Goal: Task Accomplishment & Management: Complete application form

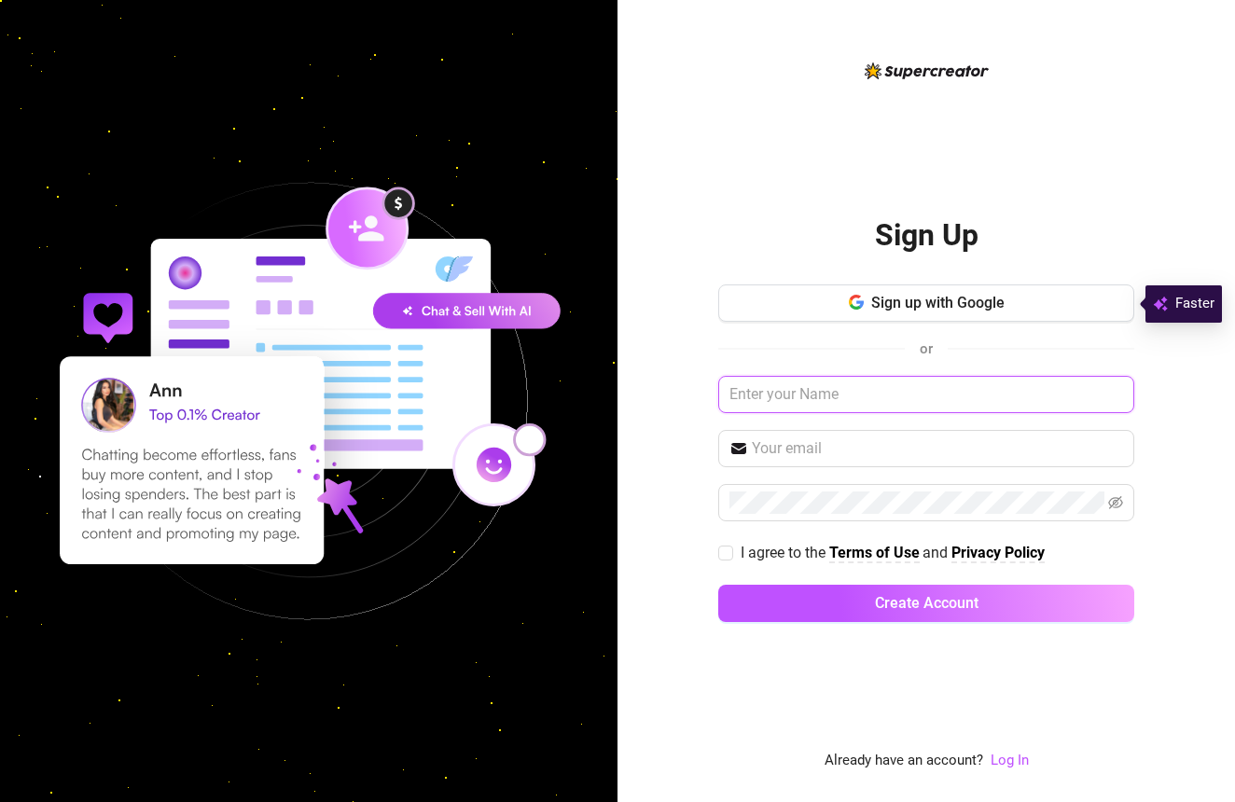
click at [801, 387] on input "text" at bounding box center [926, 394] width 416 height 37
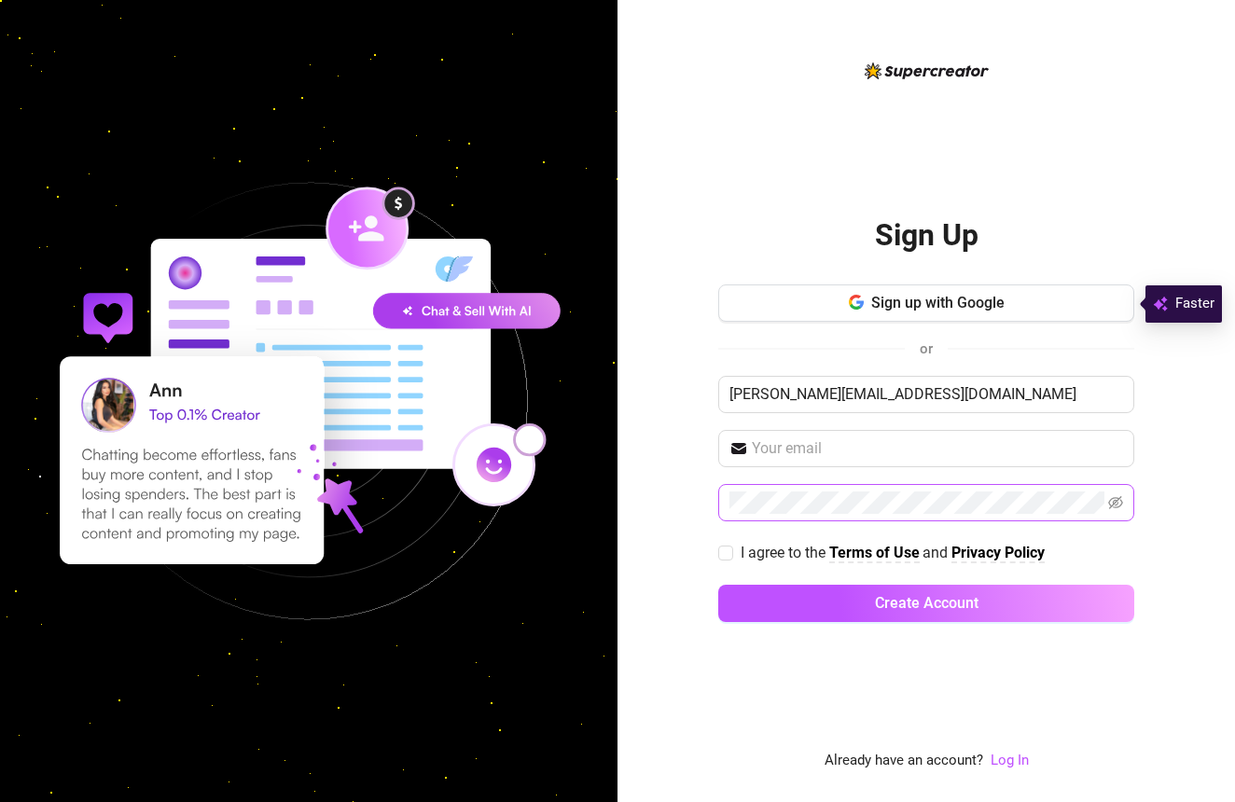
click at [833, 487] on span at bounding box center [926, 502] width 416 height 37
click at [1016, 395] on input "[PERSON_NAME][EMAIL_ADDRESS][DOMAIN_NAME]" at bounding box center [926, 394] width 416 height 37
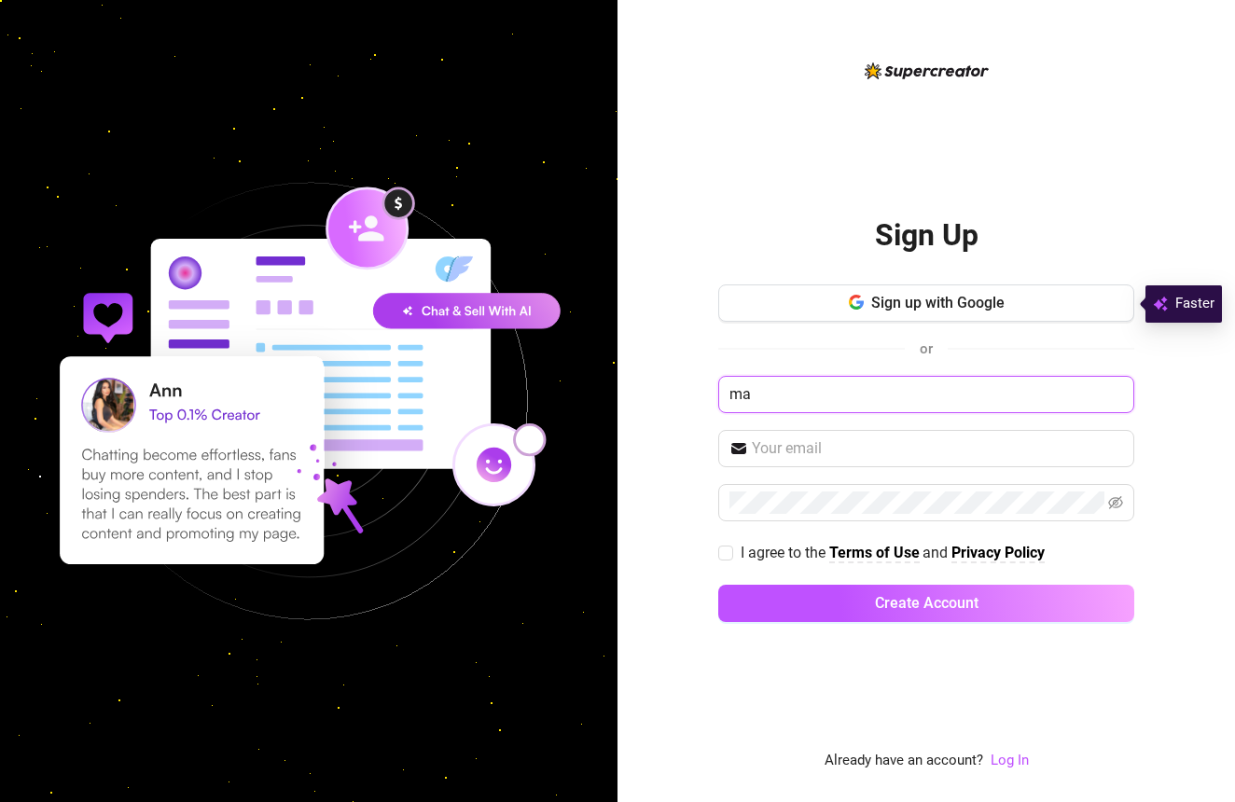
type input "m"
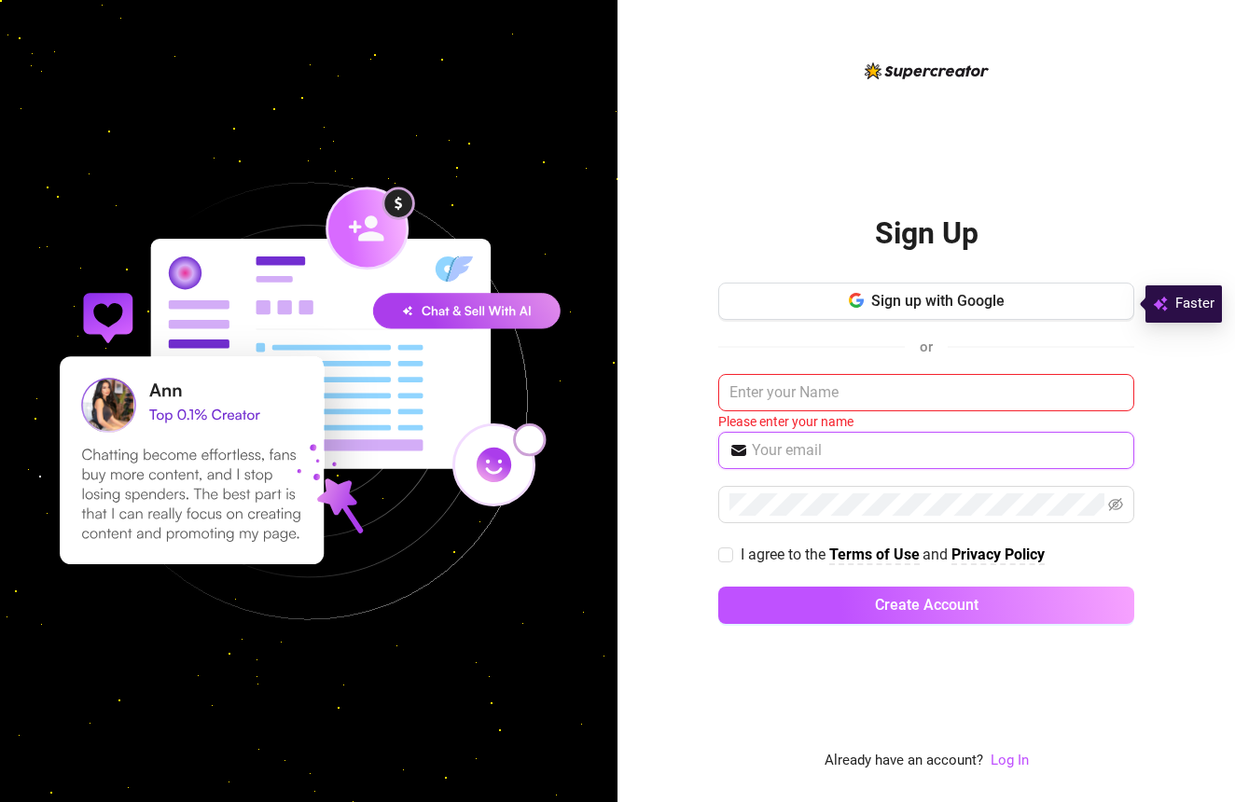
click at [977, 460] on input "text" at bounding box center [937, 450] width 371 height 22
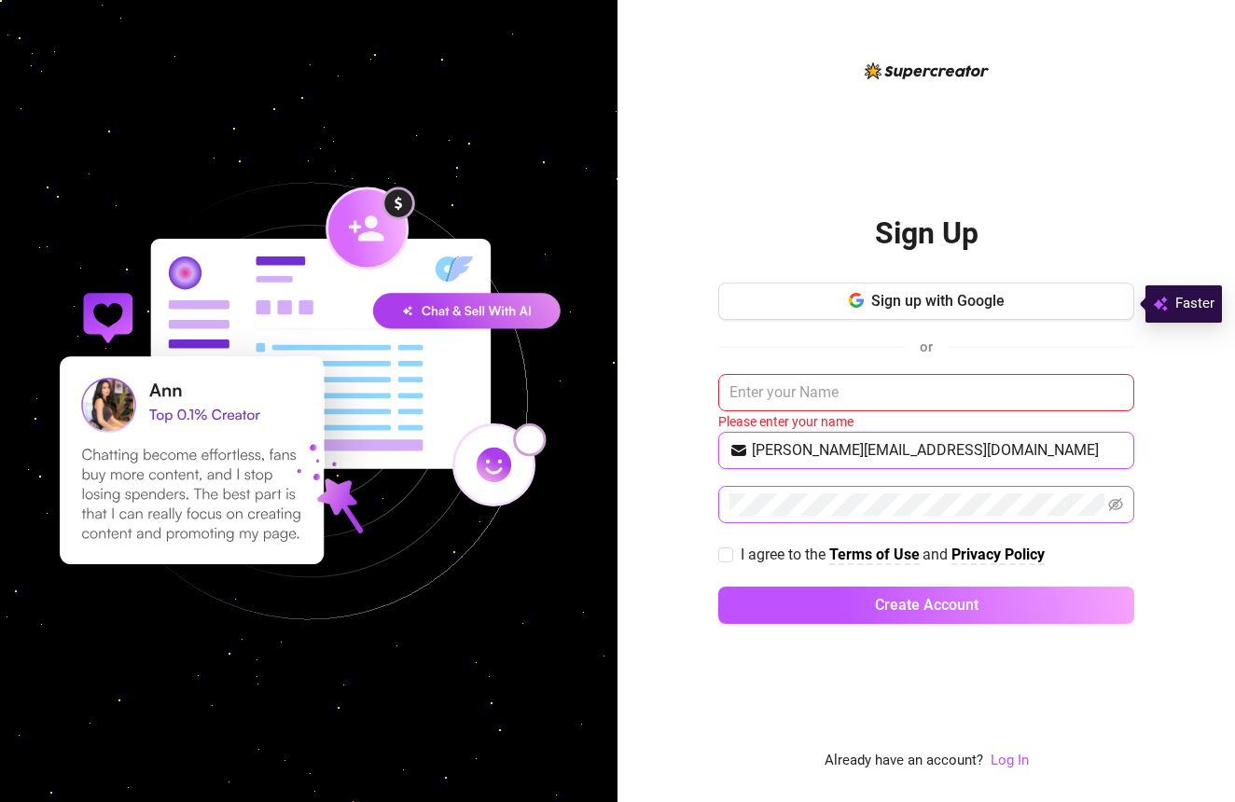
type input "[PERSON_NAME][EMAIL_ADDRESS][DOMAIN_NAME]"
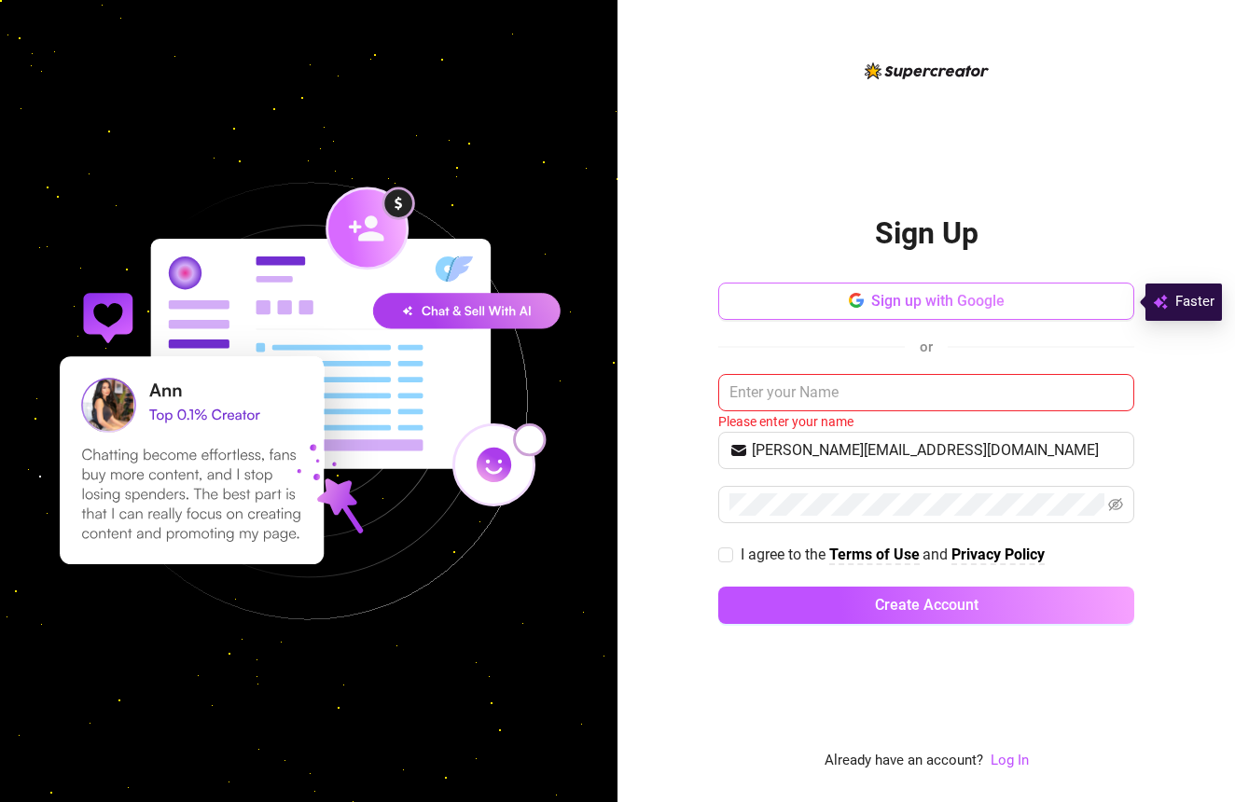
click at [894, 295] on span "Sign up with Google" at bounding box center [937, 301] width 133 height 18
click at [1008, 762] on link "Log In" at bounding box center [1009, 760] width 38 height 17
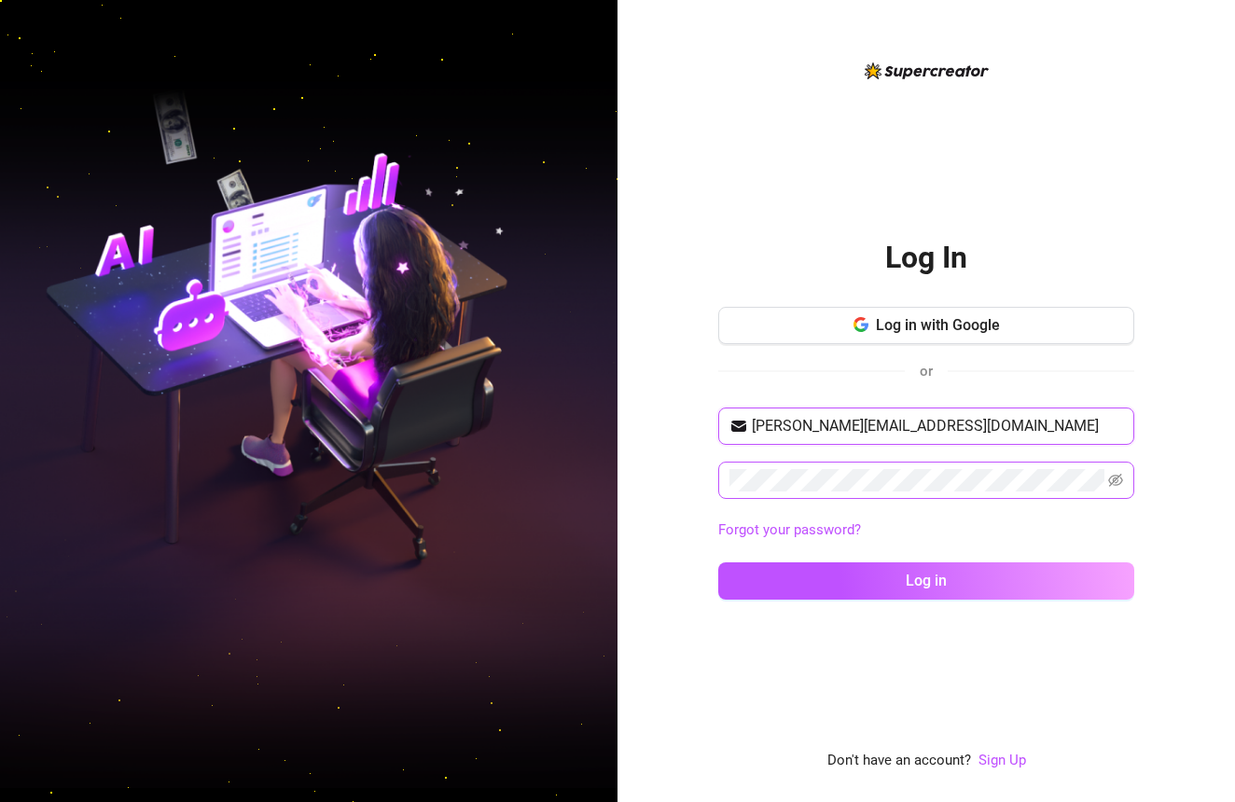
type input "[PERSON_NAME][EMAIL_ADDRESS][DOMAIN_NAME]"
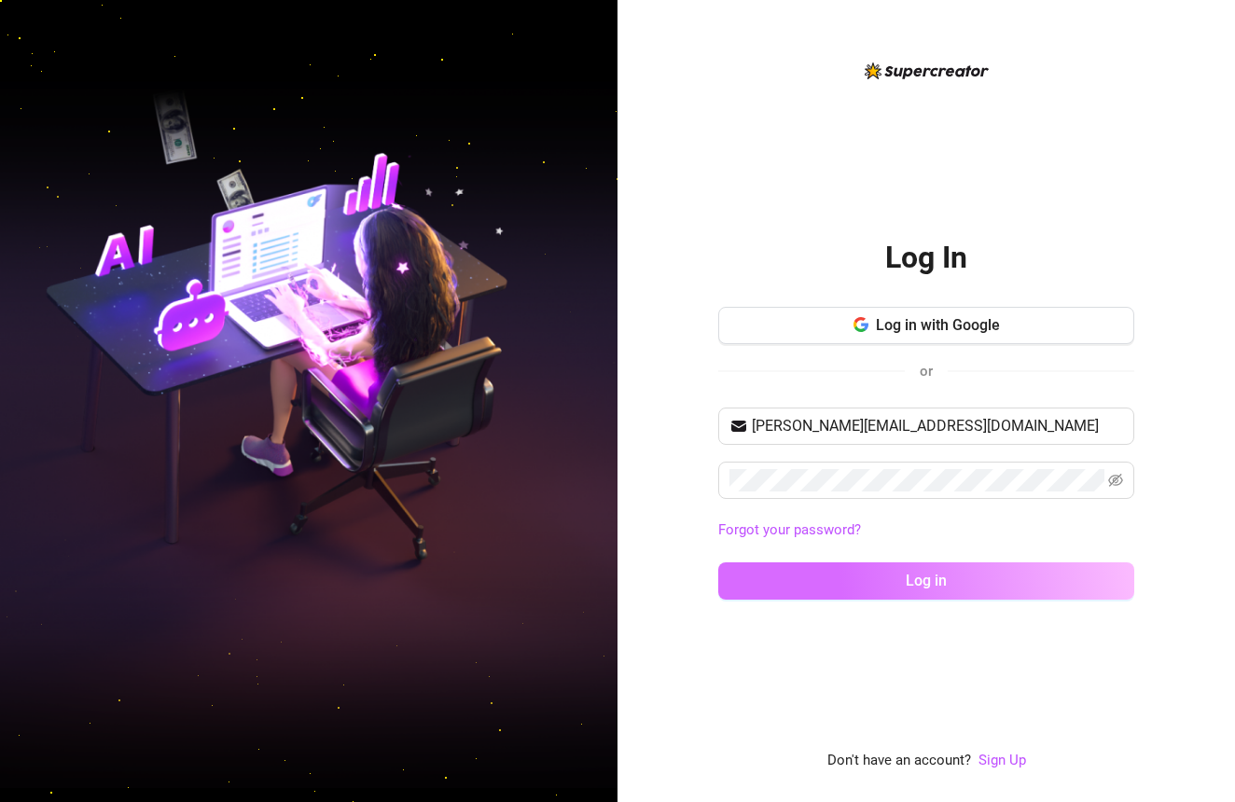
click at [849, 575] on button "Log in" at bounding box center [926, 580] width 416 height 37
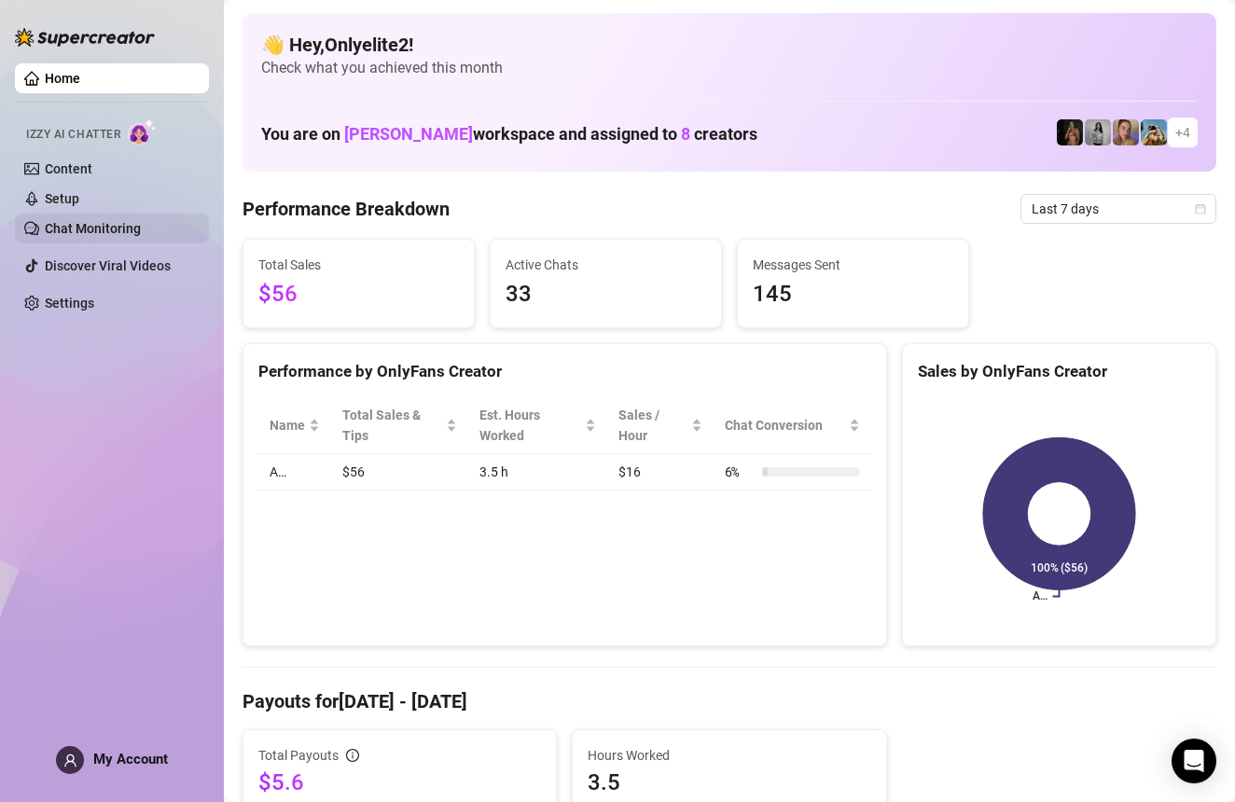
click at [113, 236] on link "Chat Monitoring" at bounding box center [93, 228] width 96 height 15
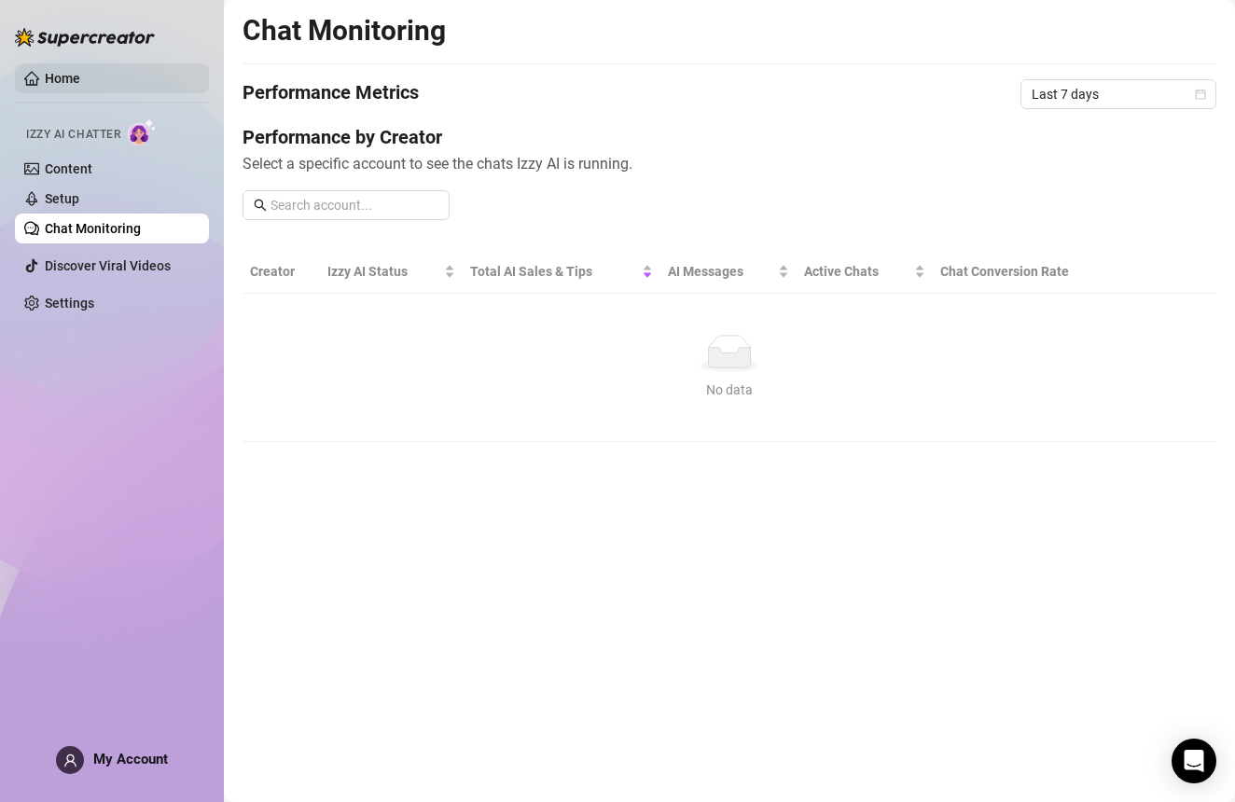
click at [75, 82] on link "Home" at bounding box center [62, 78] width 35 height 15
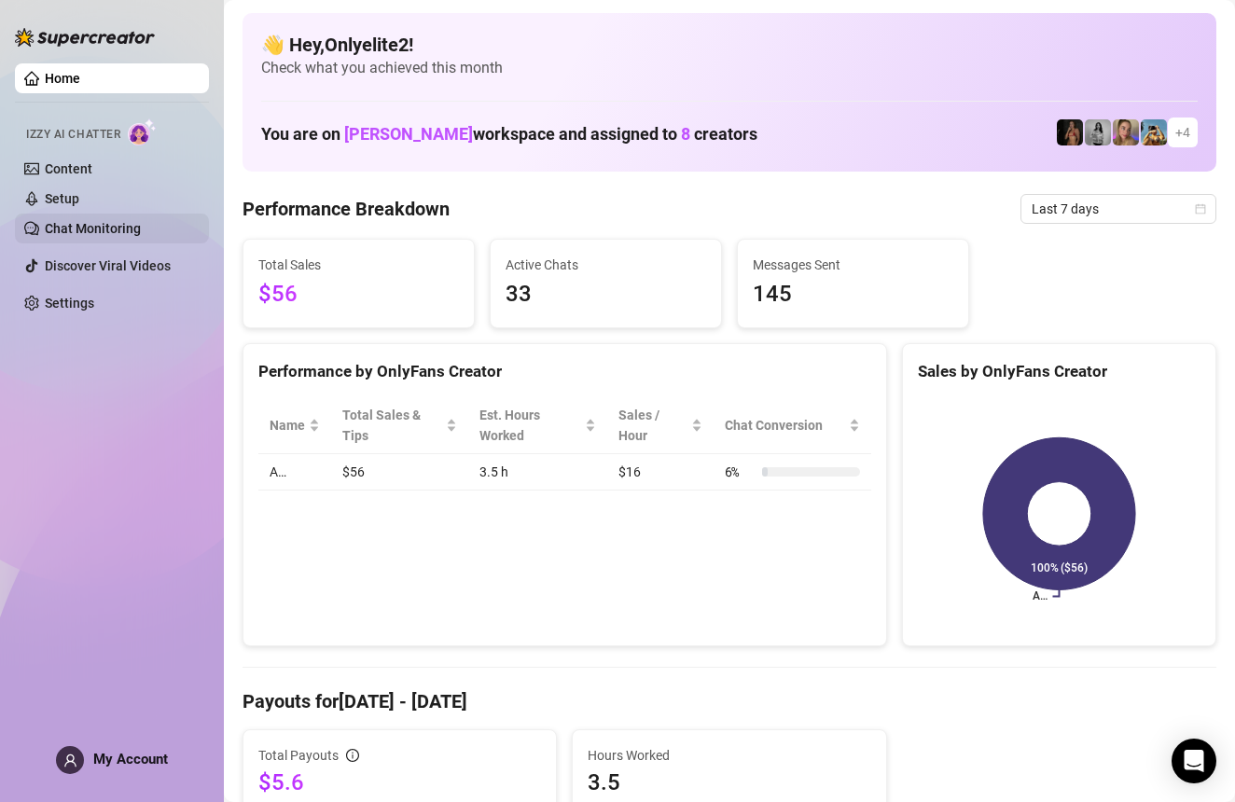
click at [97, 236] on link "Chat Monitoring" at bounding box center [93, 228] width 96 height 15
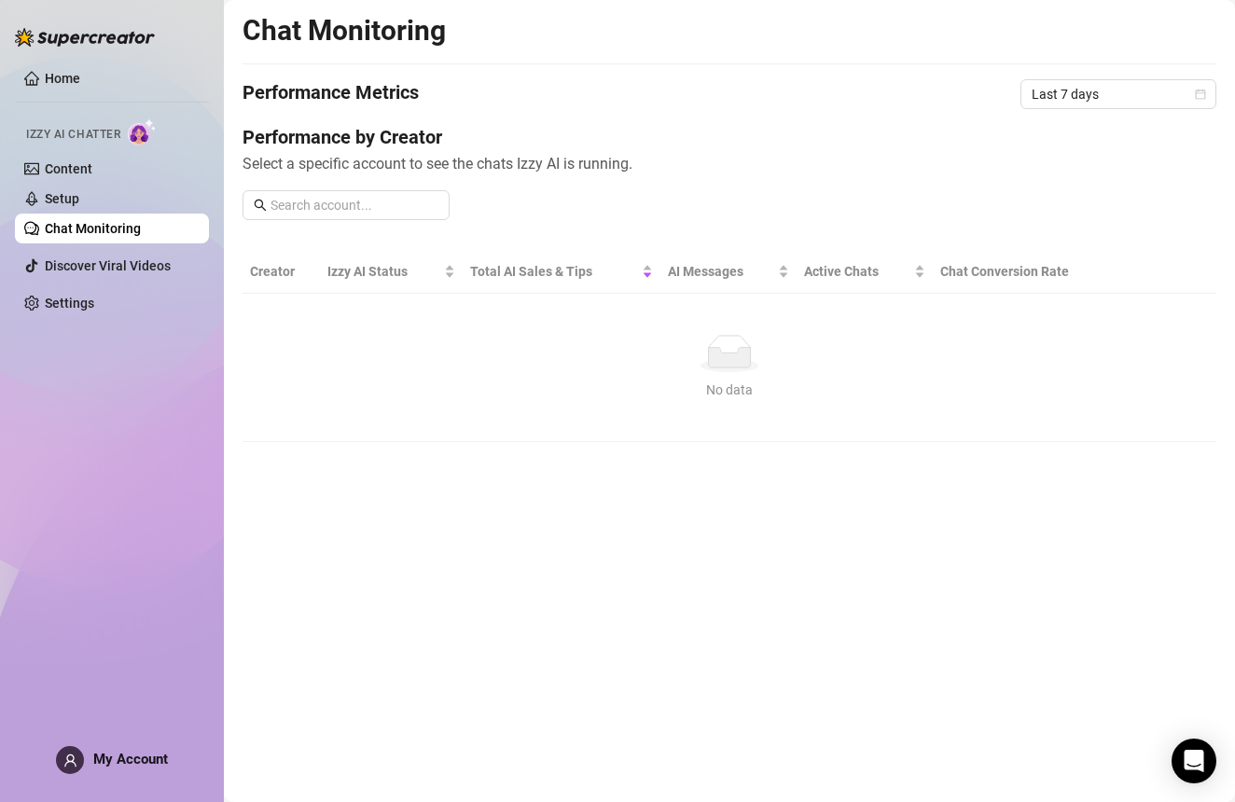
click at [273, 276] on th "Creator" at bounding box center [280, 272] width 77 height 44
click at [382, 273] on span "Izzy AI Status" at bounding box center [383, 271] width 113 height 21
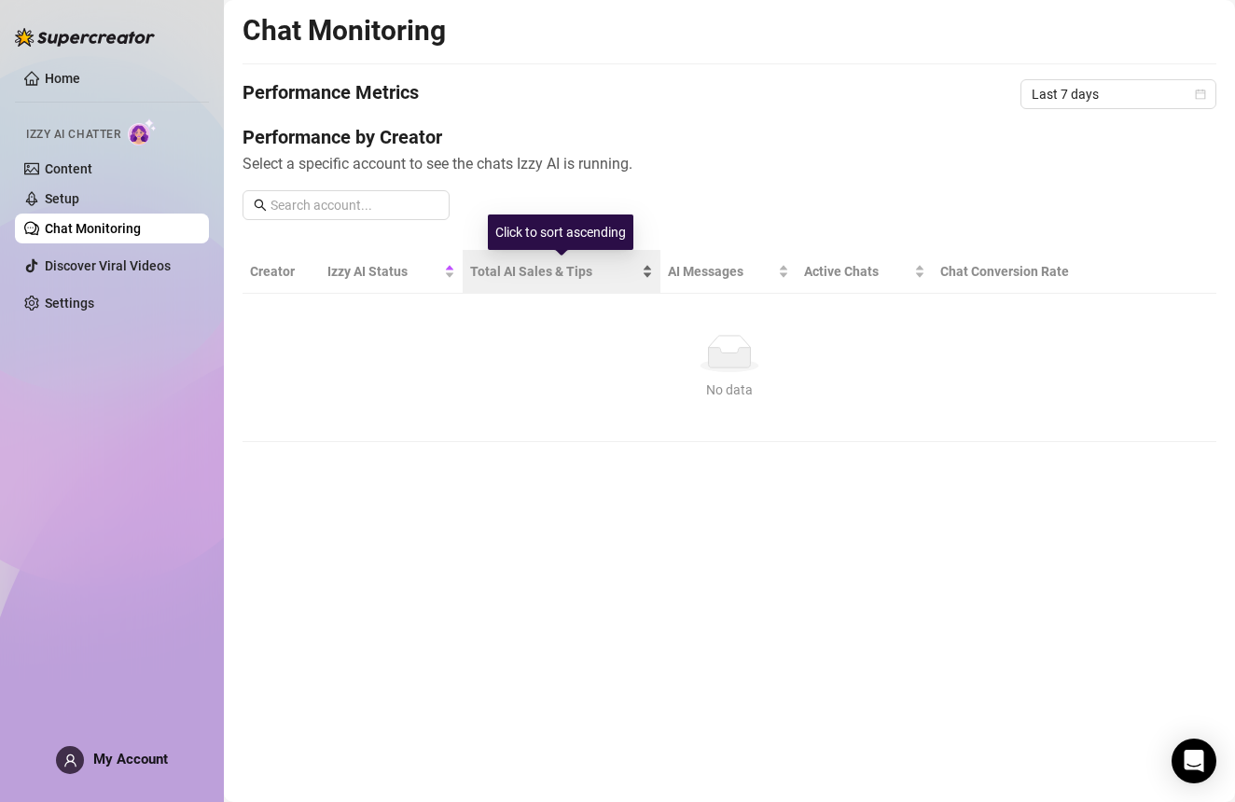
click at [526, 263] on span "Total AI Sales & Tips" at bounding box center [554, 271] width 168 height 21
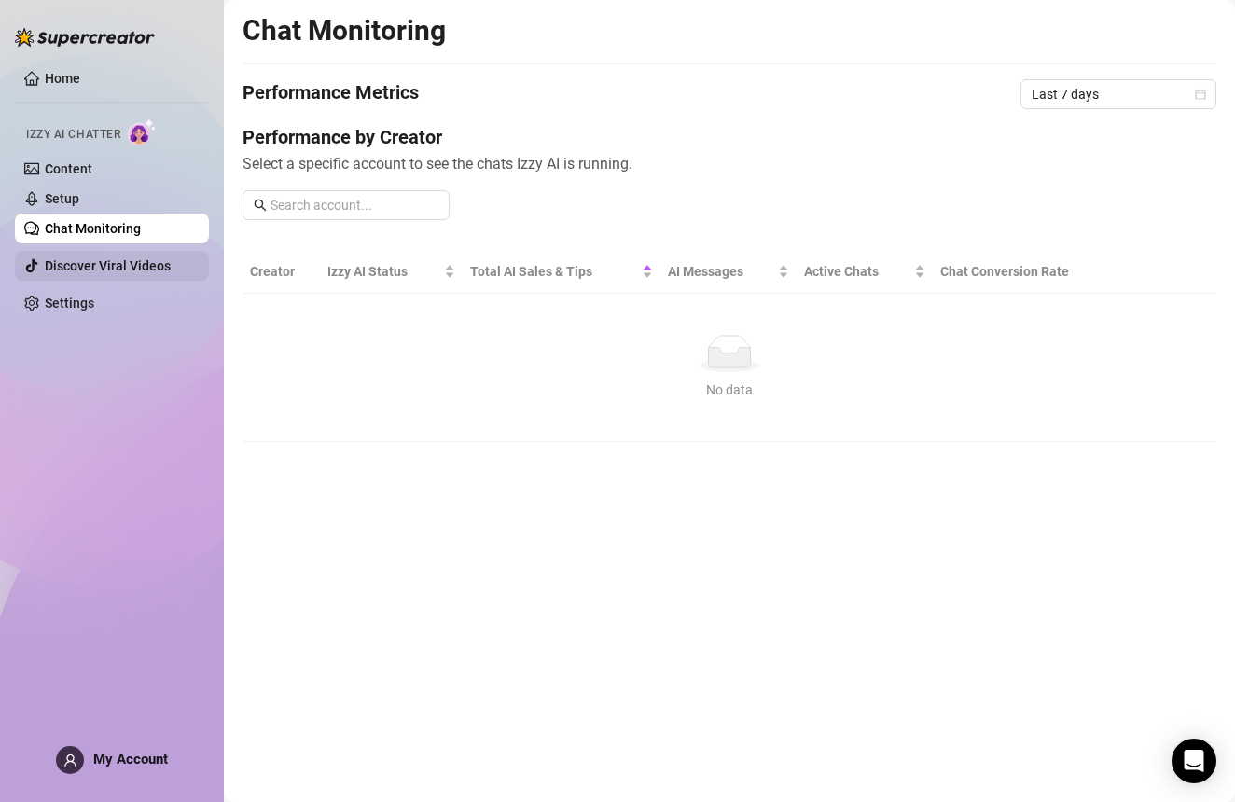
click at [124, 273] on link "Discover Viral Videos" at bounding box center [108, 265] width 126 height 15
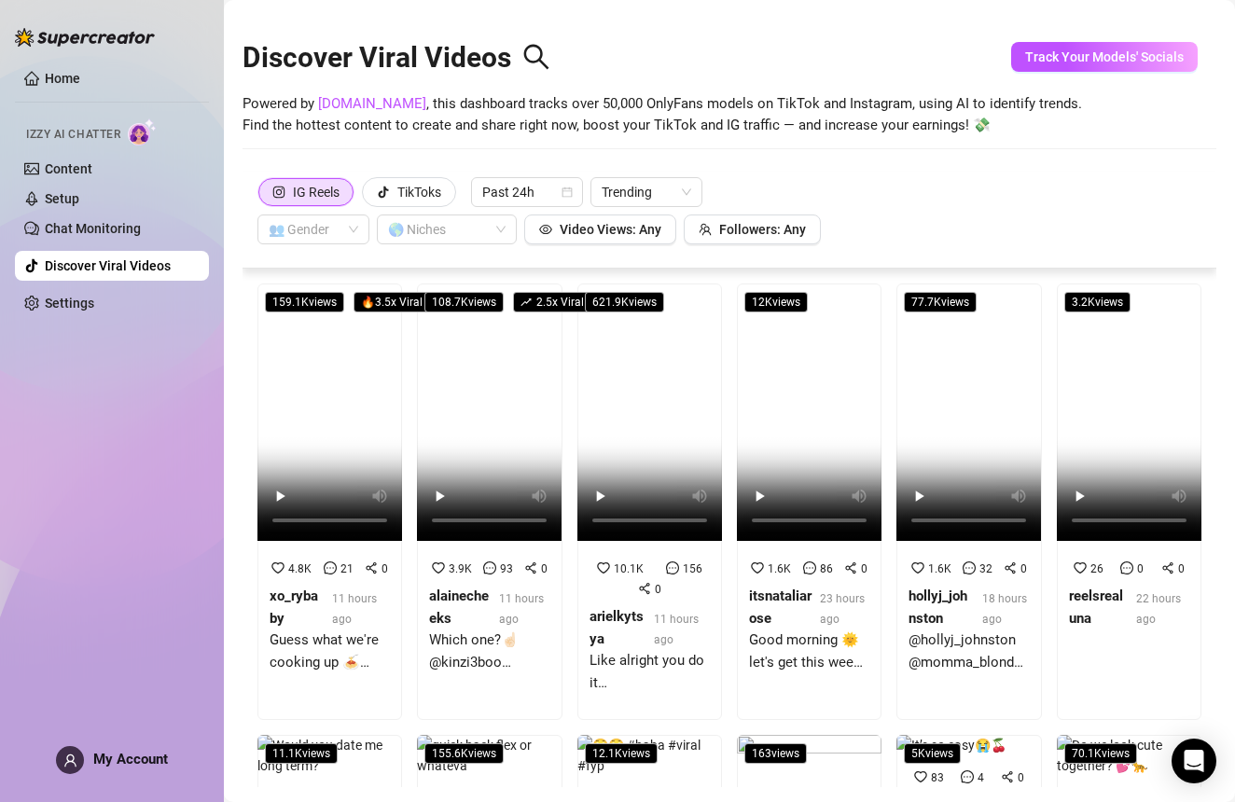
click at [160, 387] on div "Home Izzy AI Chatter Content Setup Chat Monitoring Discover Viral Videos Settin…" at bounding box center [112, 392] width 194 height 785
click at [80, 173] on link "Content" at bounding box center [69, 168] width 48 height 15
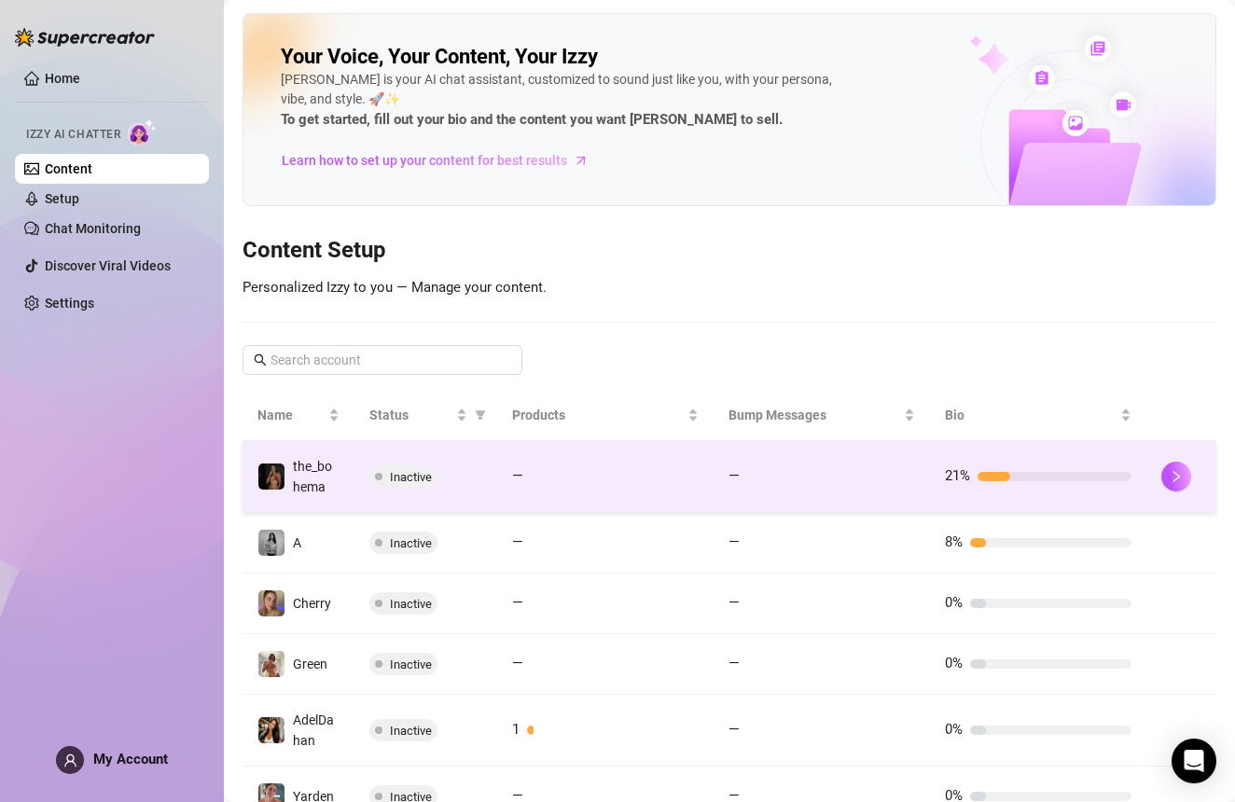
click at [341, 490] on td "the_bohema" at bounding box center [298, 477] width 112 height 72
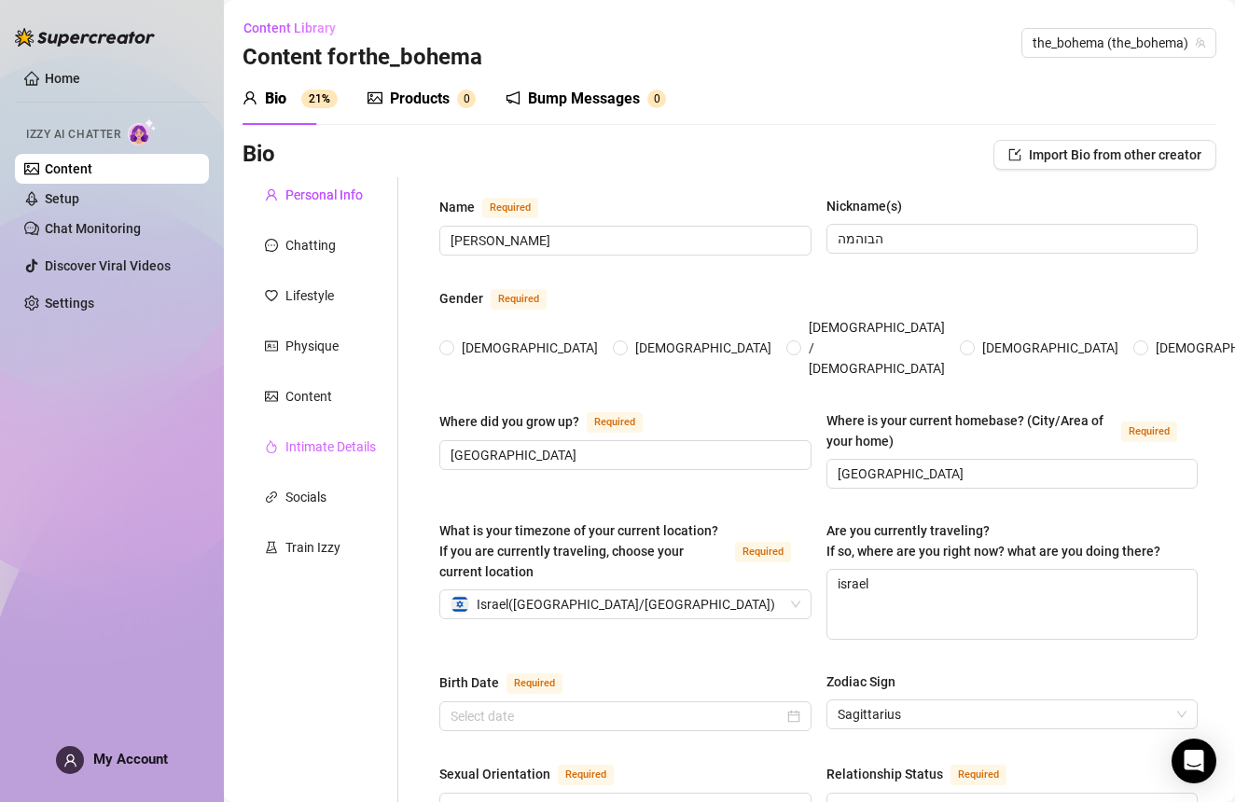
radio input "true"
type input "[DATE]"
click at [310, 249] on div "Chatting" at bounding box center [310, 245] width 50 height 21
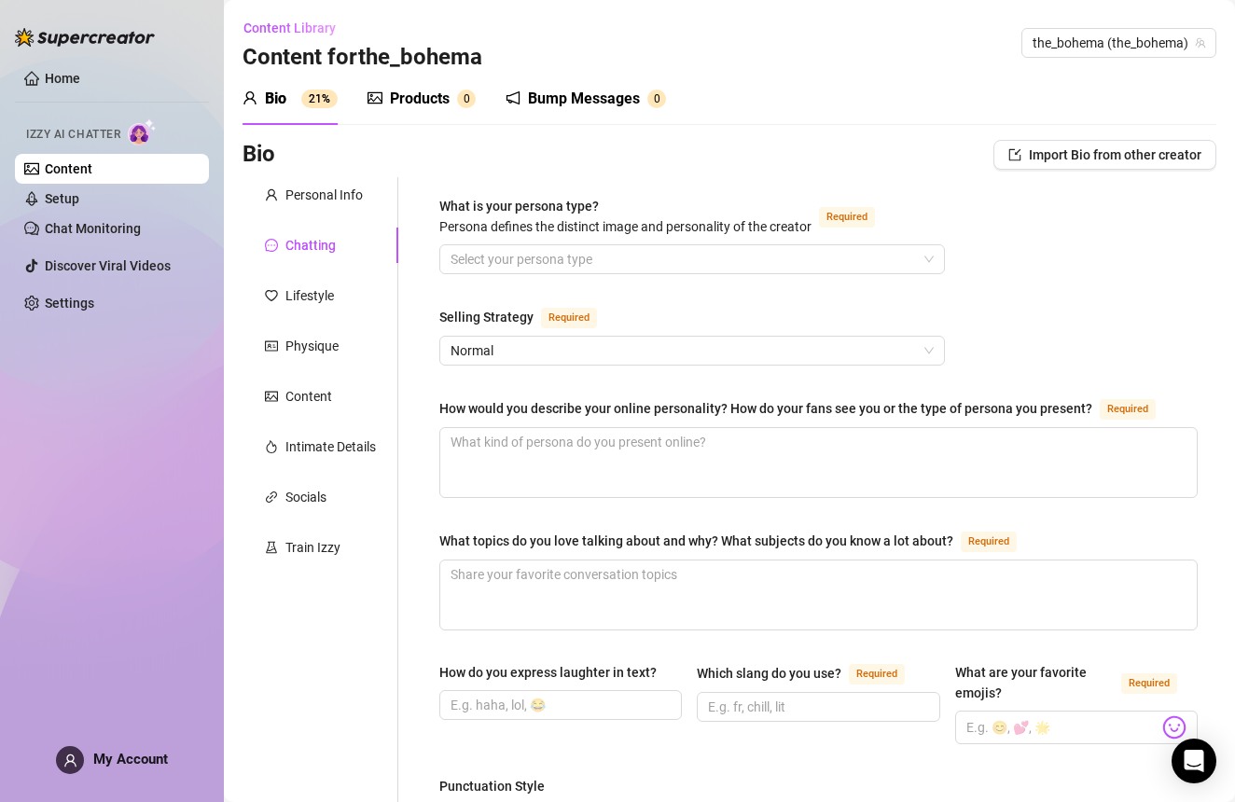
click at [308, 254] on div "Chatting" at bounding box center [310, 245] width 50 height 21
click at [318, 249] on div "Chatting" at bounding box center [310, 245] width 50 height 21
click at [295, 247] on div "Chatting" at bounding box center [310, 245] width 50 height 21
click at [320, 204] on div "Personal Info" at bounding box center [323, 195] width 77 height 21
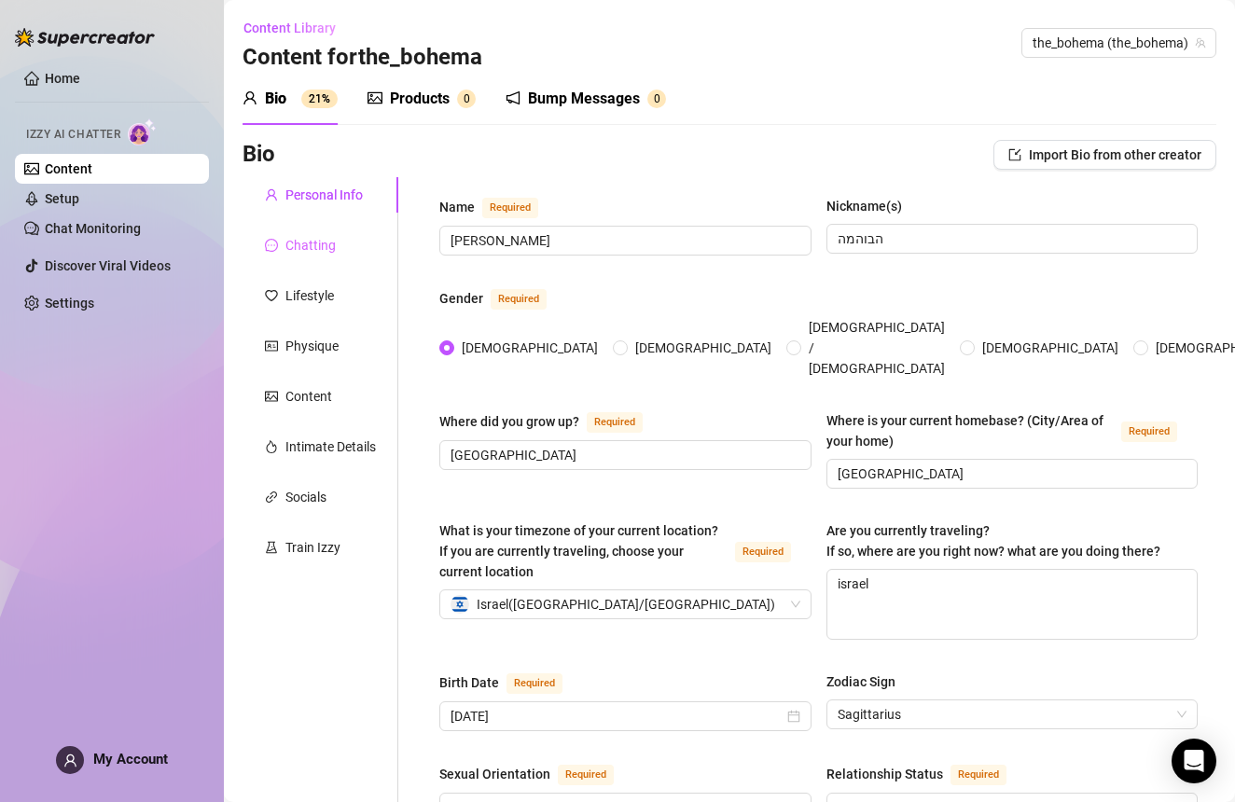
click at [317, 231] on div "Chatting" at bounding box center [320, 245] width 156 height 35
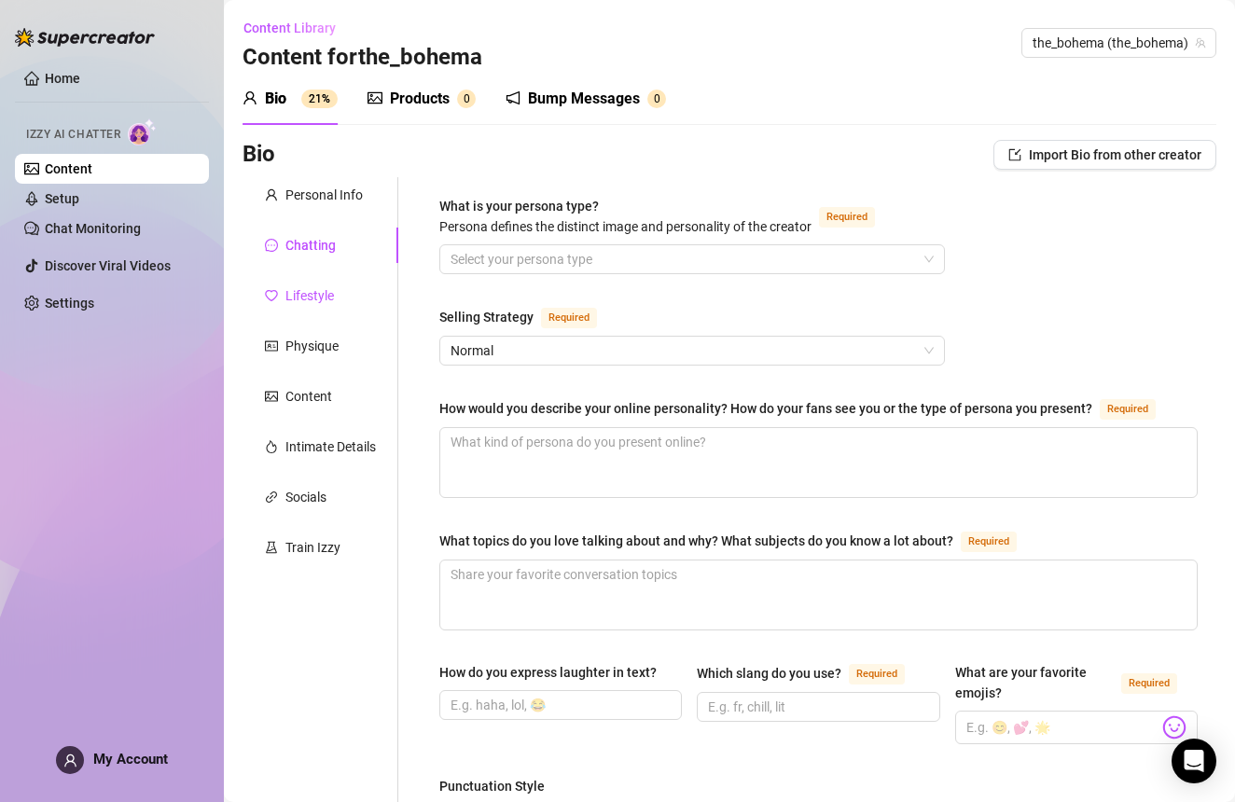
click at [326, 300] on div "Lifestyle" at bounding box center [309, 295] width 48 height 21
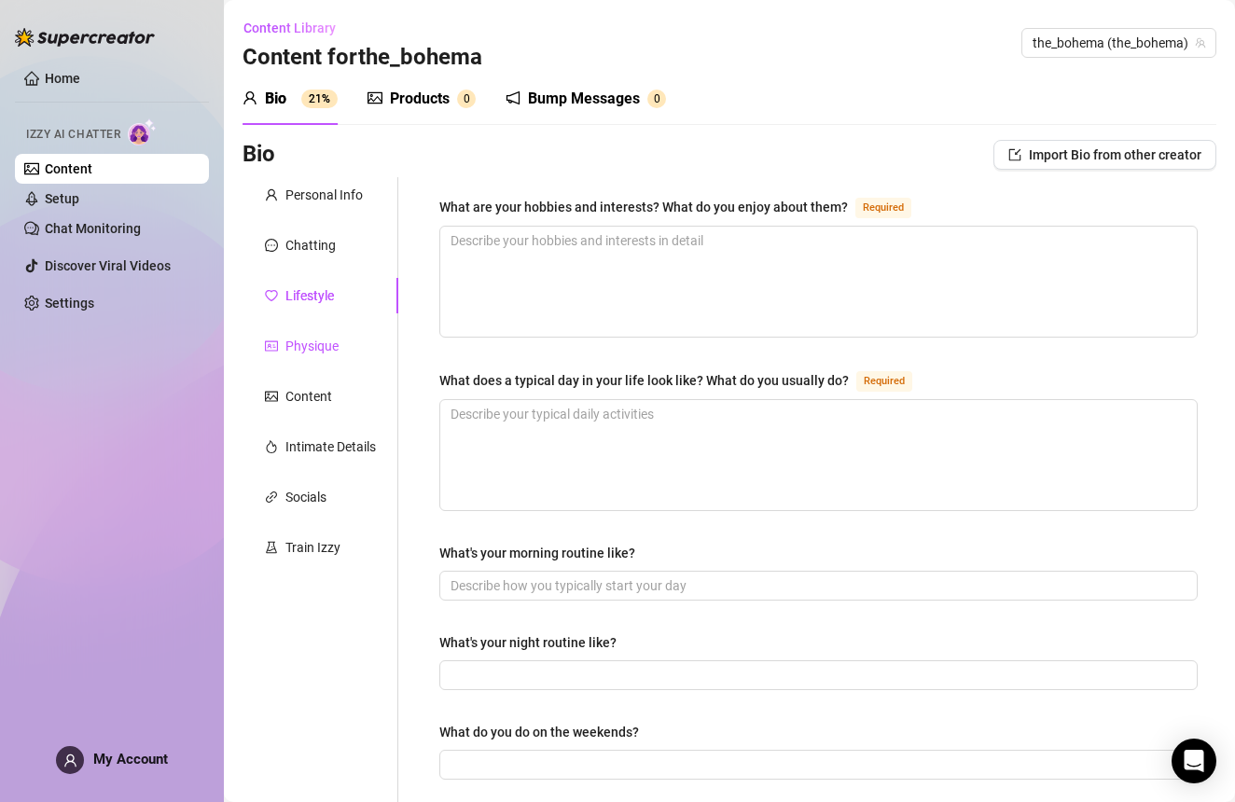
click at [311, 348] on div "Physique" at bounding box center [311, 346] width 53 height 21
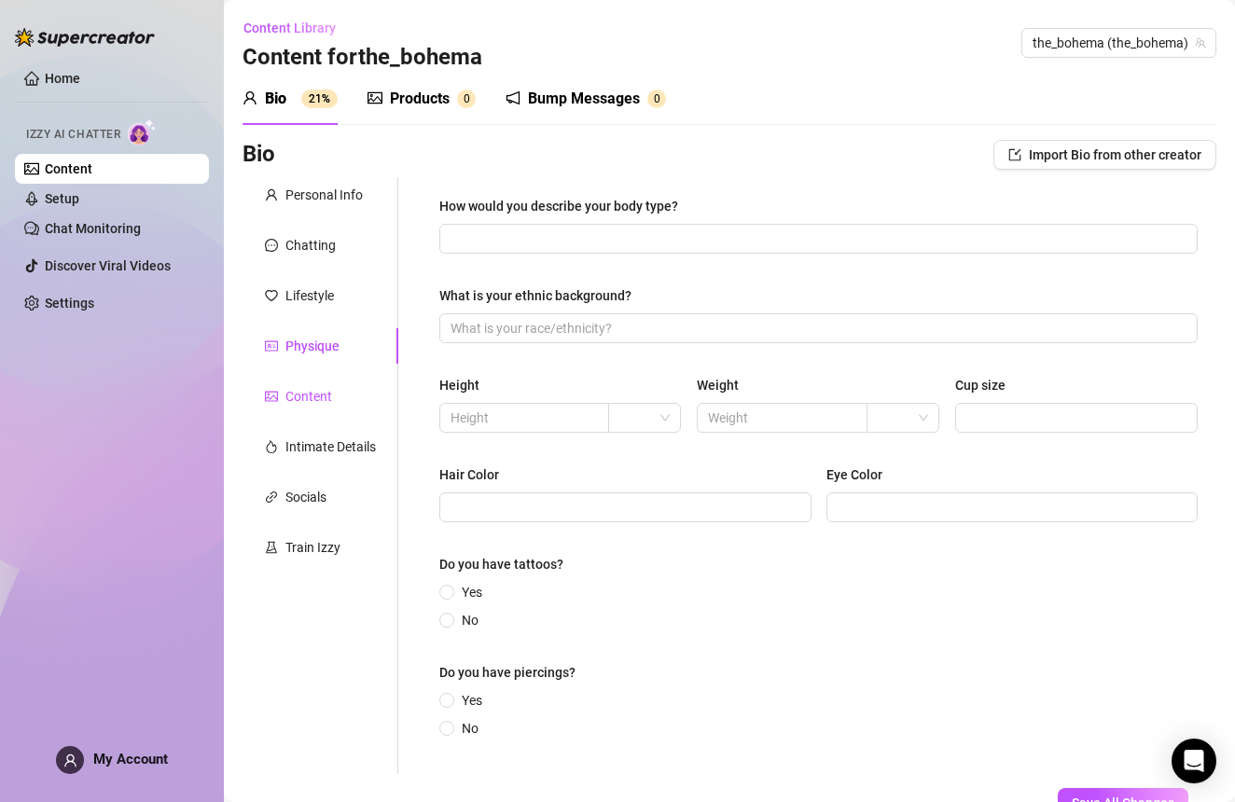
click at [310, 397] on div "Content" at bounding box center [308, 396] width 47 height 21
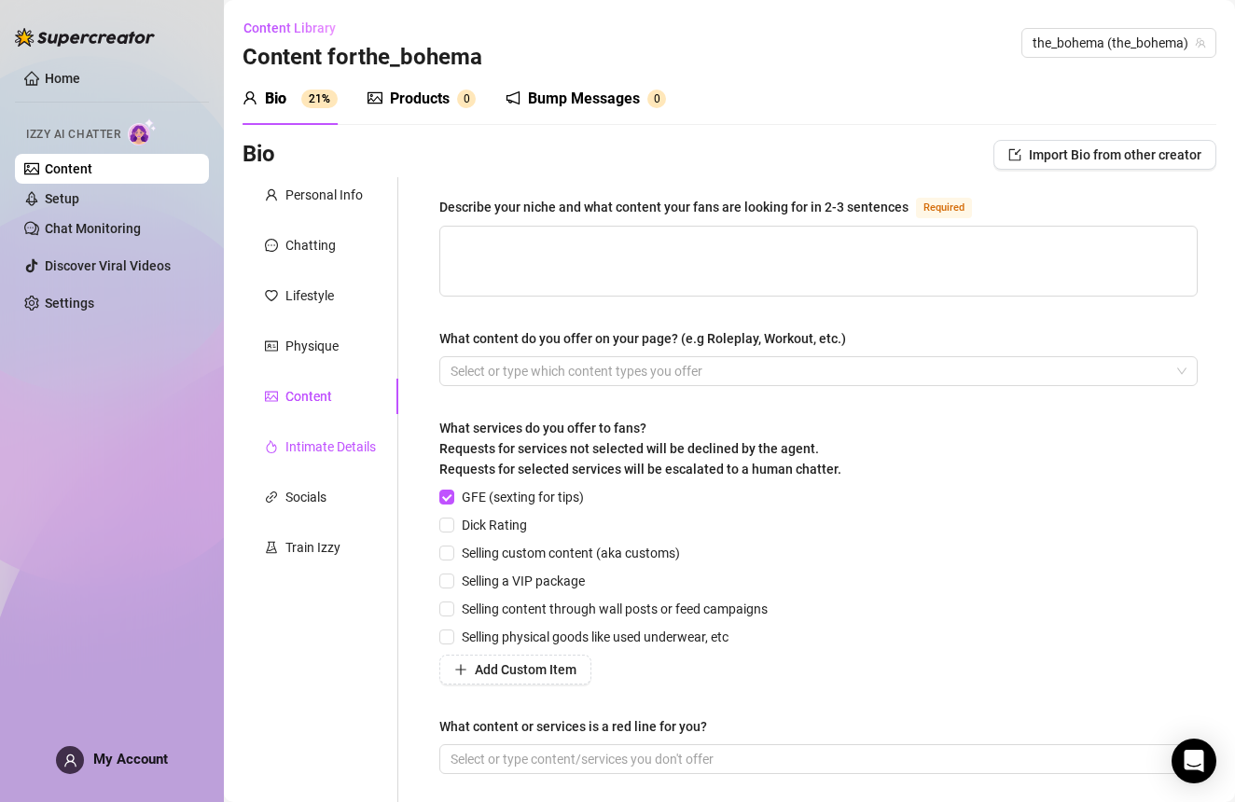
click at [313, 438] on div "Intimate Details" at bounding box center [330, 446] width 90 height 21
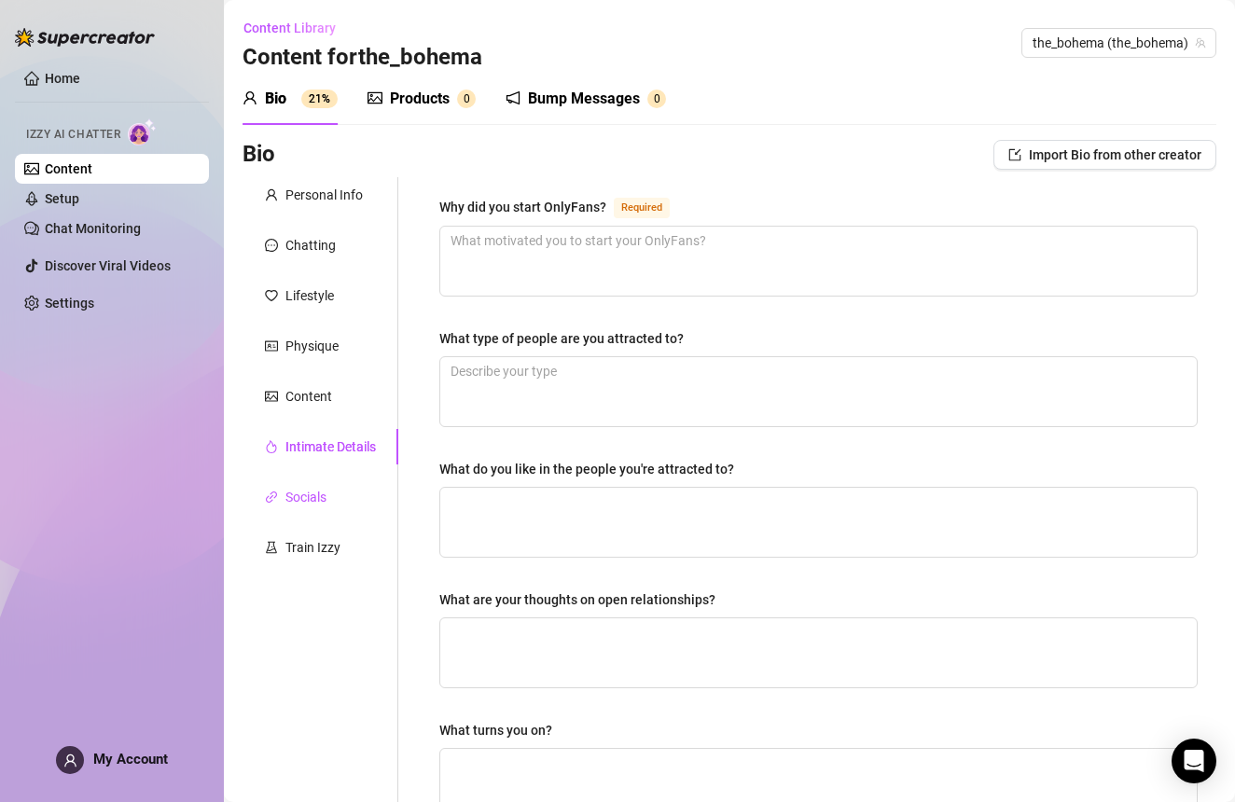
click at [313, 497] on div "Socials" at bounding box center [305, 497] width 41 height 21
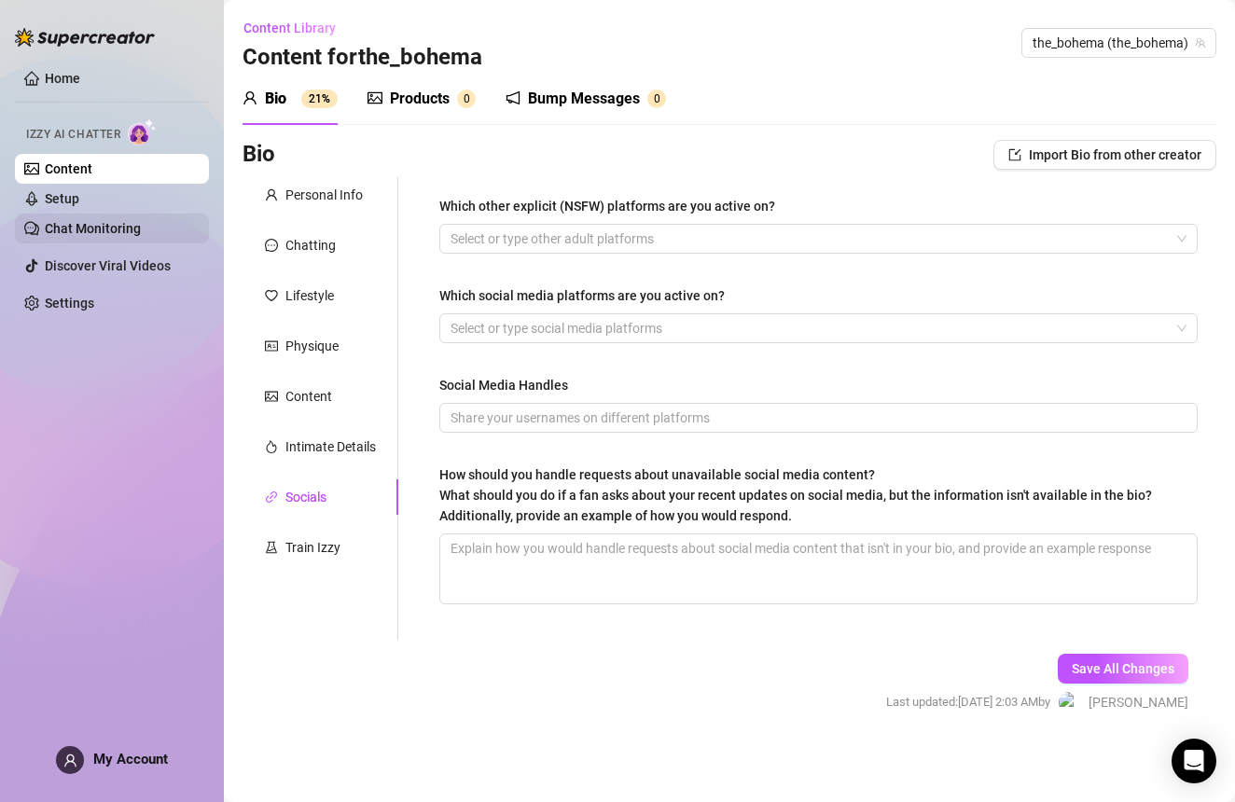
click at [125, 230] on link "Chat Monitoring" at bounding box center [93, 228] width 96 height 15
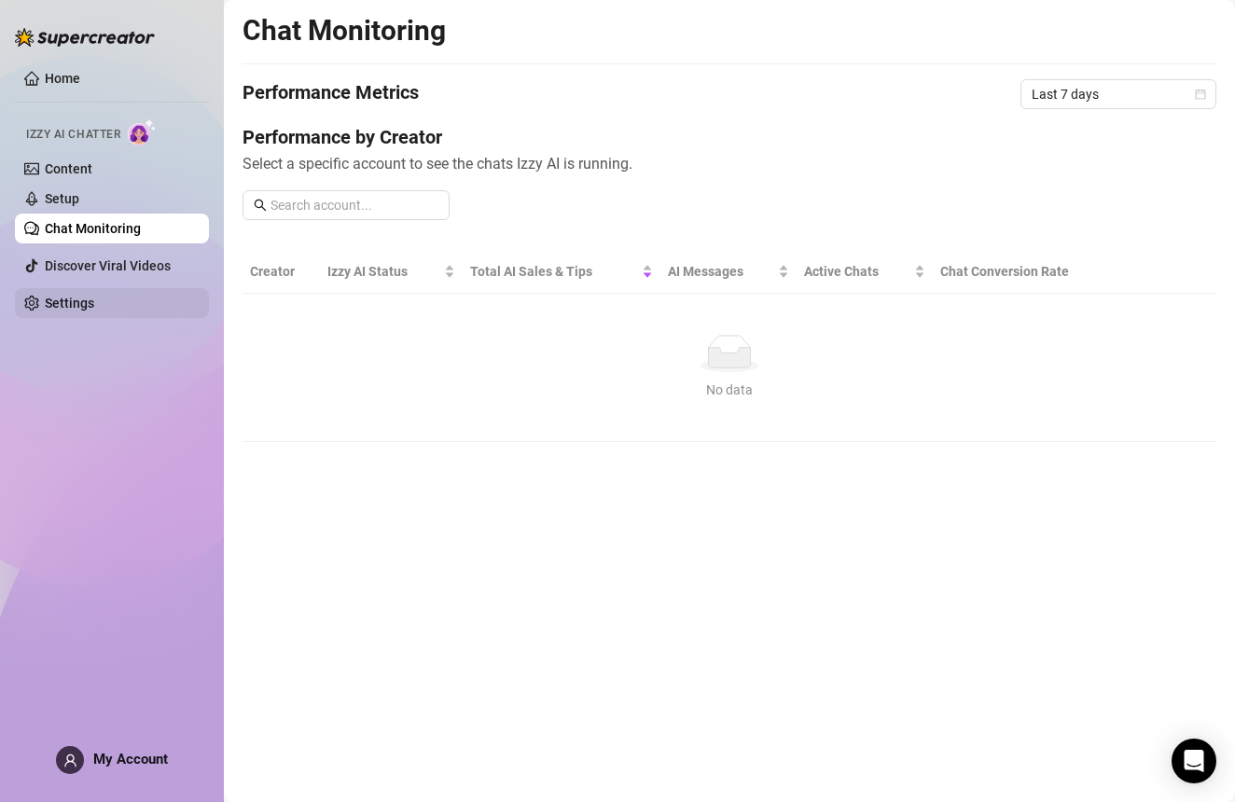
drag, startPoint x: 145, startPoint y: 1, endPoint x: 100, endPoint y: 294, distance: 296.4
click at [94, 296] on link "Settings" at bounding box center [69, 303] width 49 height 15
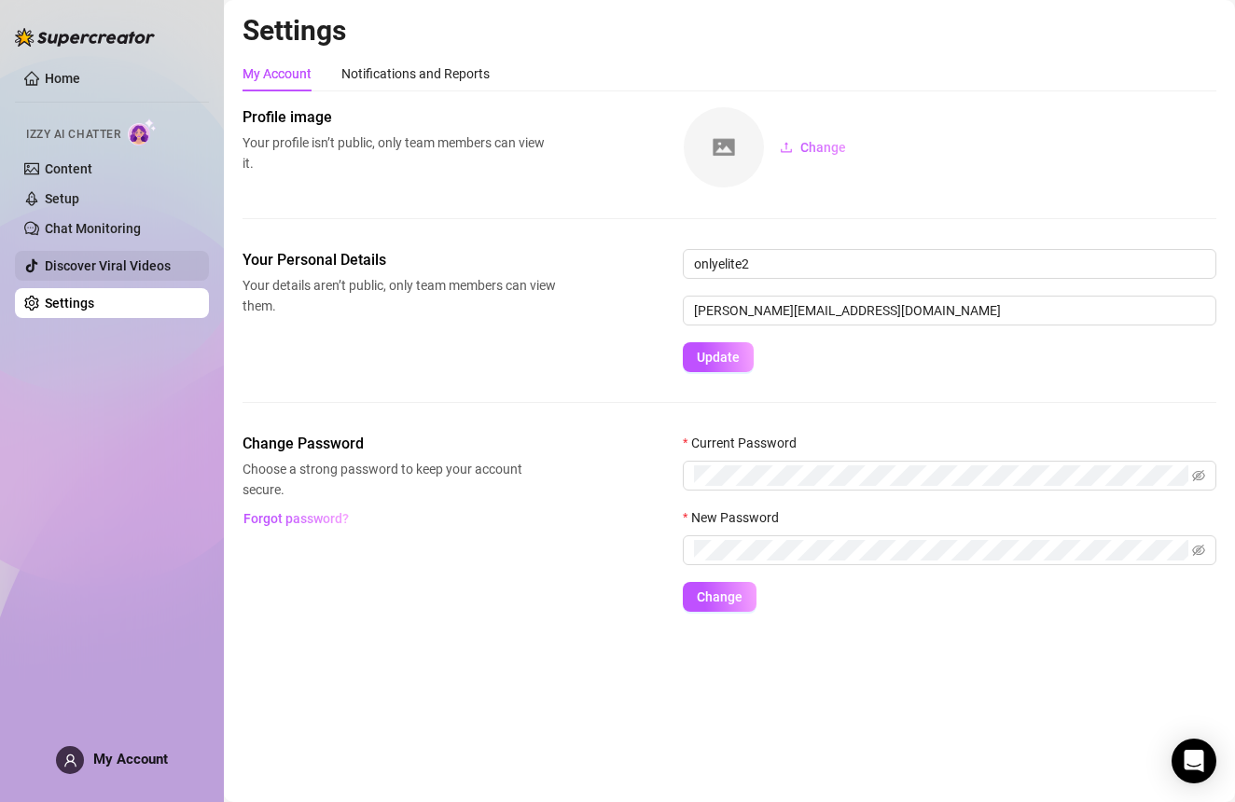
click at [136, 273] on link "Discover Viral Videos" at bounding box center [108, 265] width 126 height 15
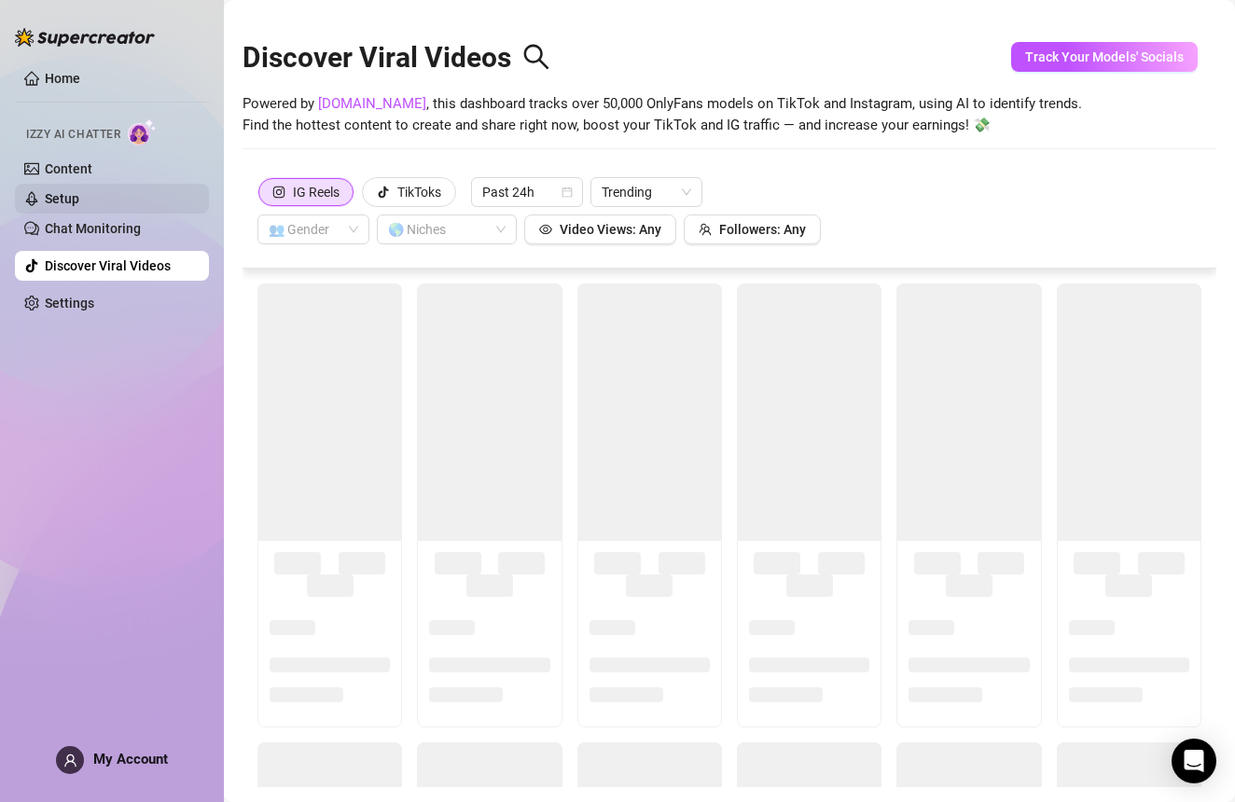
click at [79, 199] on link "Setup" at bounding box center [62, 198] width 35 height 15
